Goal: Information Seeking & Learning: Learn about a topic

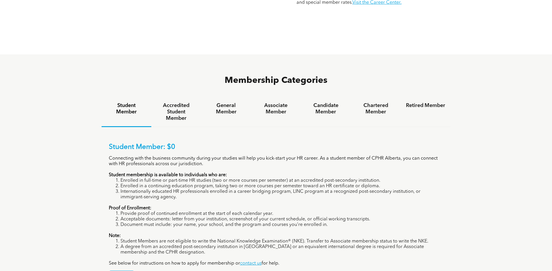
scroll to position [388, 0]
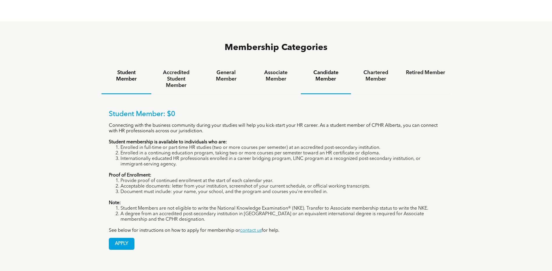
click at [328, 70] on h4 "Candidate Member" at bounding box center [325, 76] width 39 height 13
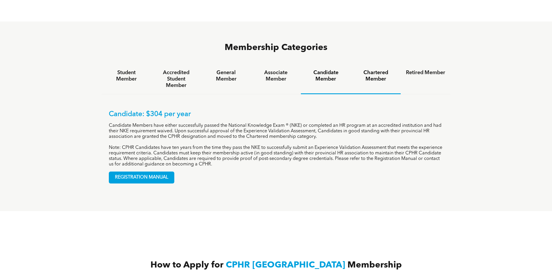
click at [367, 70] on h4 "Chartered Member" at bounding box center [375, 76] width 39 height 13
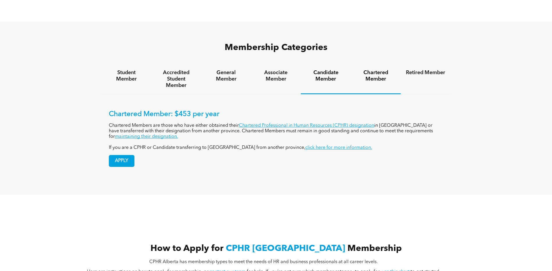
click at [329, 70] on h4 "Candidate Member" at bounding box center [325, 76] width 39 height 13
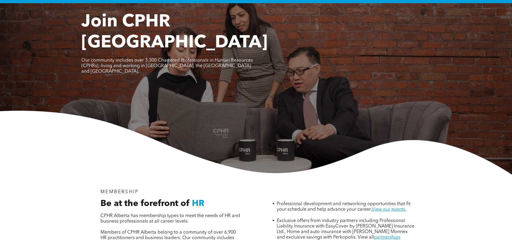
scroll to position [0, 0]
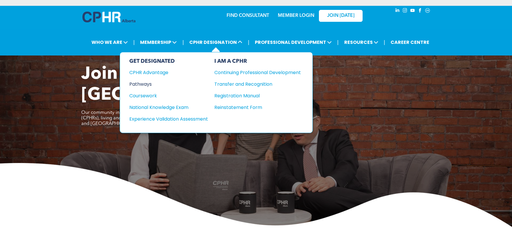
click at [150, 84] on div "Pathways" at bounding box center [164, 84] width 71 height 7
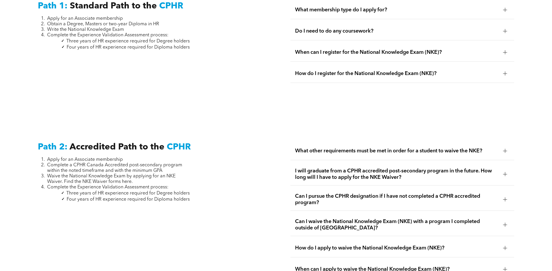
scroll to position [854, 0]
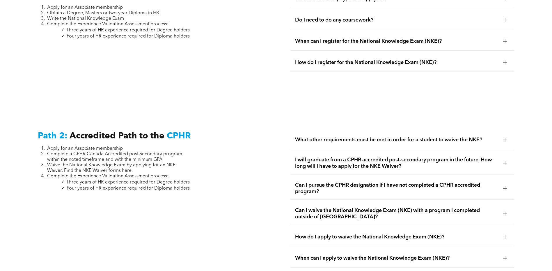
click at [357, 159] on span "I will graduate from a CPHR accredited post-secondary program in the future. Ho…" at bounding box center [396, 163] width 203 height 13
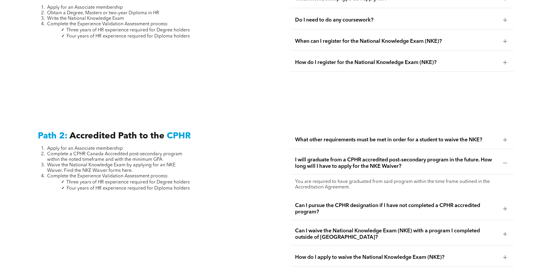
click at [387, 38] on span "When can I register for the National Knowledge Exam (NKE)?" at bounding box center [396, 41] width 203 height 6
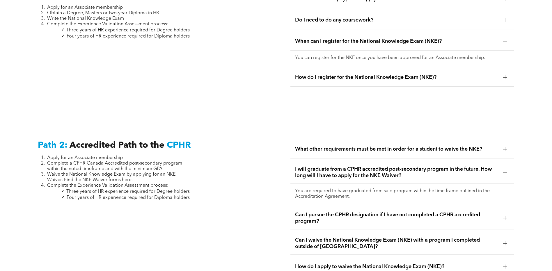
click at [368, 68] on div "How do I register for the National Knowledge Exam (NKE)?" at bounding box center [402, 77] width 224 height 18
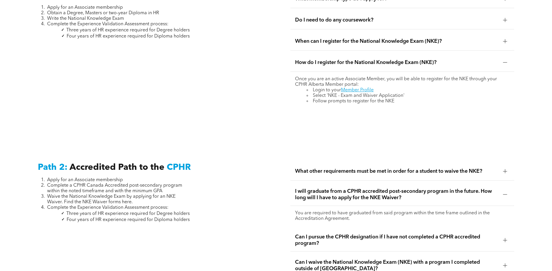
scroll to position [931, 0]
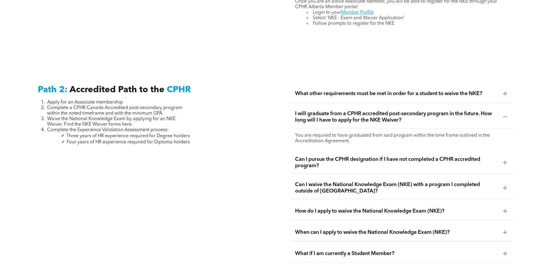
click at [352, 208] on span "How do I apply to waive the National Knowledge Exam (NKE)?" at bounding box center [396, 211] width 203 height 6
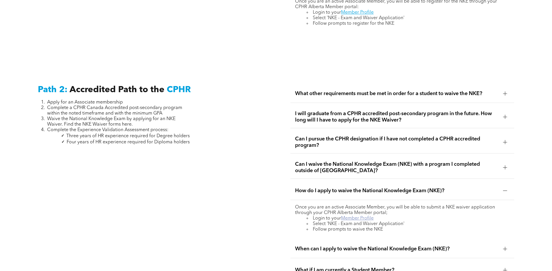
scroll to position [1009, 0]
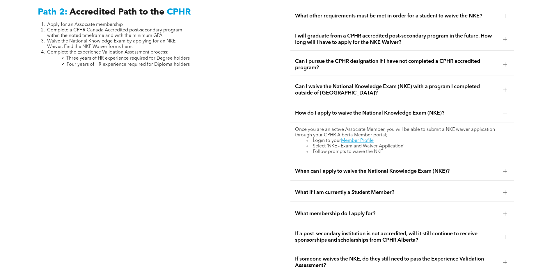
click at [368, 168] on span "When can I apply to waive the National Knowledge Exam (NKE)?" at bounding box center [396, 171] width 203 height 6
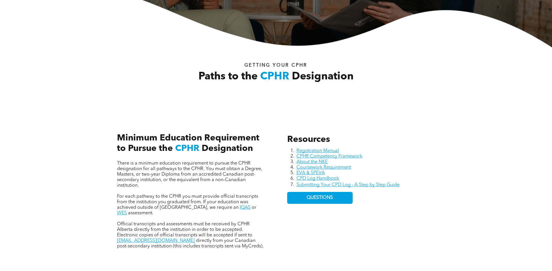
scroll to position [155, 0]
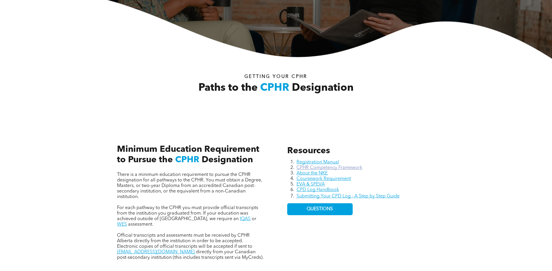
click at [323, 169] on link "CPHR Competency Framework" at bounding box center [330, 168] width 66 height 5
click at [322, 167] on link "CPHR Competency Framework" at bounding box center [330, 168] width 66 height 5
click at [320, 179] on link "Coursework Requirement" at bounding box center [324, 179] width 54 height 5
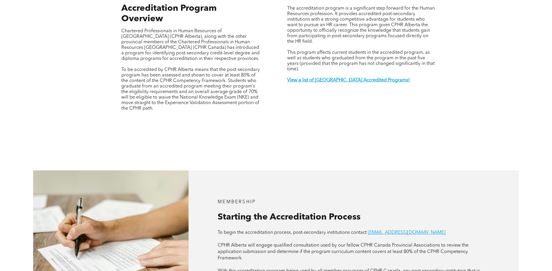
scroll to position [233, 0]
click at [327, 78] on strong "View a list of [GEOGRAPHIC_DATA] Accredited Programs!" at bounding box center [348, 80] width 123 height 5
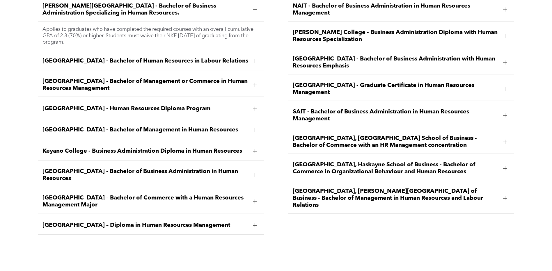
scroll to position [906, 0]
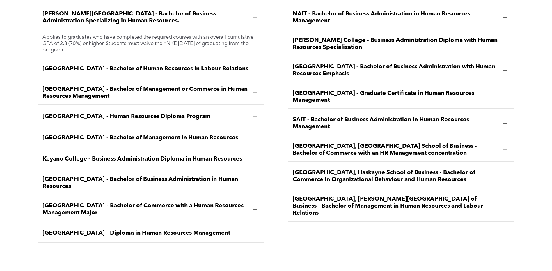
click at [506, 121] on div at bounding box center [505, 123] width 4 height 4
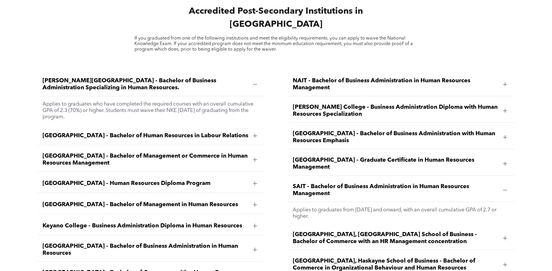
scroll to position [828, 0]
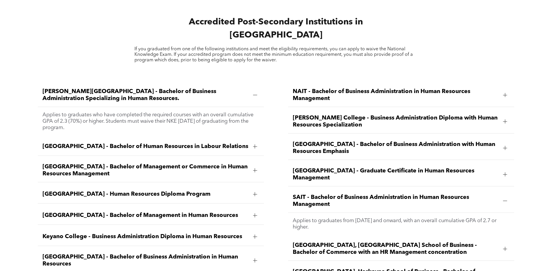
click at [362, 194] on span "SAIT - Bachelor of Business Administration in Human Resources Management" at bounding box center [396, 201] width 206 height 14
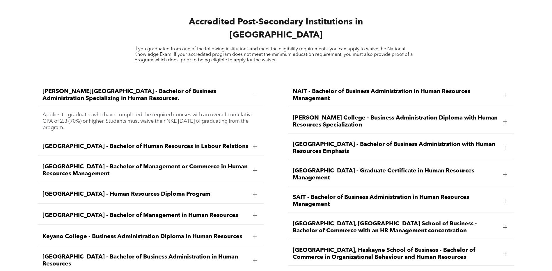
click at [124, 191] on span "[GEOGRAPHIC_DATA] - Human Resources Diploma Program" at bounding box center [145, 194] width 206 height 7
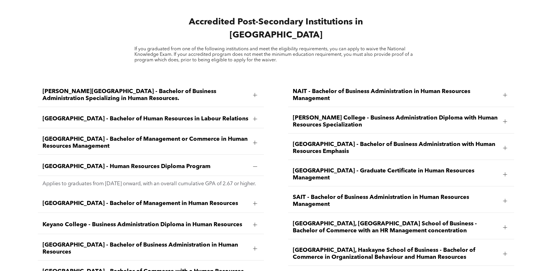
click at [337, 194] on span "SAIT - Bachelor of Business Administration in Human Resources Management" at bounding box center [396, 201] width 206 height 14
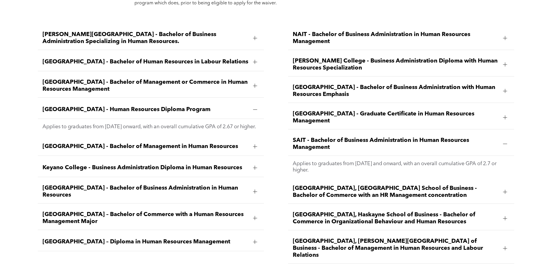
scroll to position [906, 0]
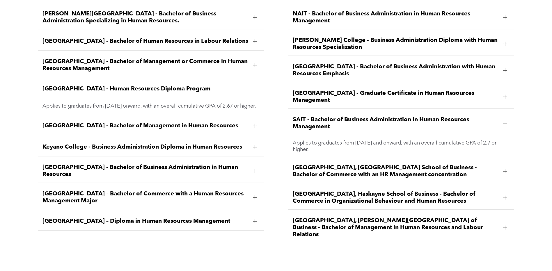
click at [365, 217] on span "[GEOGRAPHIC_DATA], [PERSON_NAME][GEOGRAPHIC_DATA] of Business - Bachelor of Man…" at bounding box center [396, 227] width 206 height 21
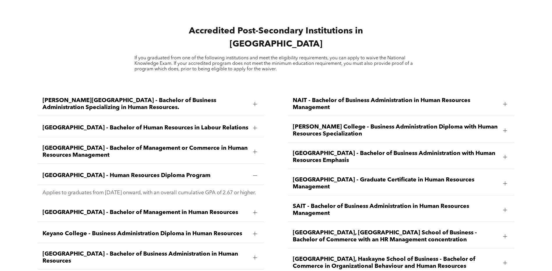
scroll to position [828, 0]
